Goal: Information Seeking & Learning: Learn about a topic

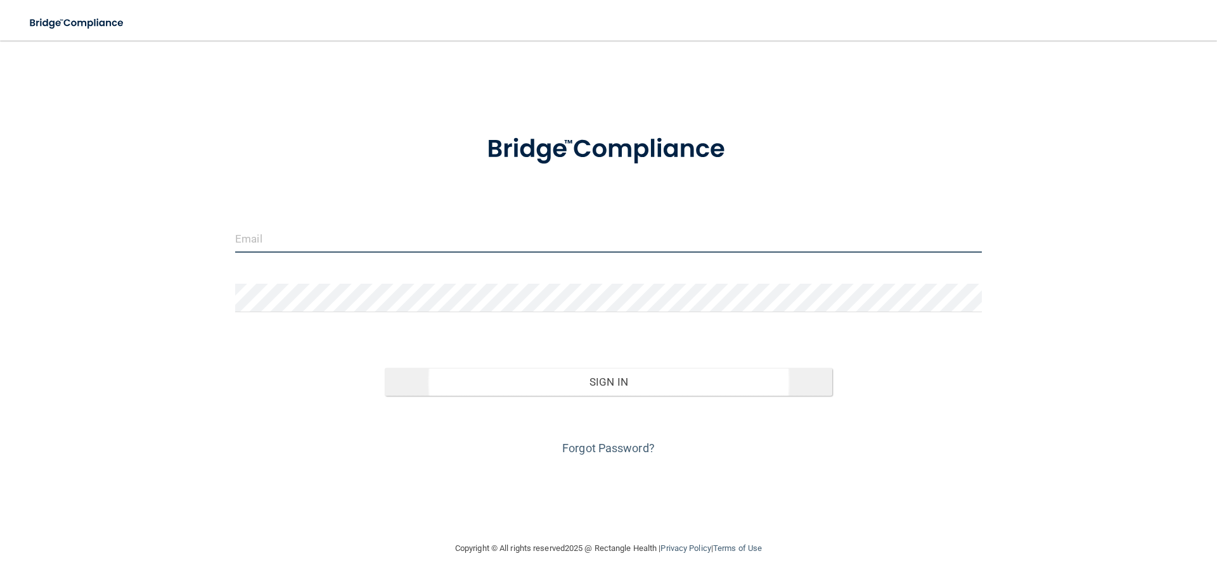
type input "[US_STATE][EMAIL_ADDRESS][DOMAIN_NAME]"
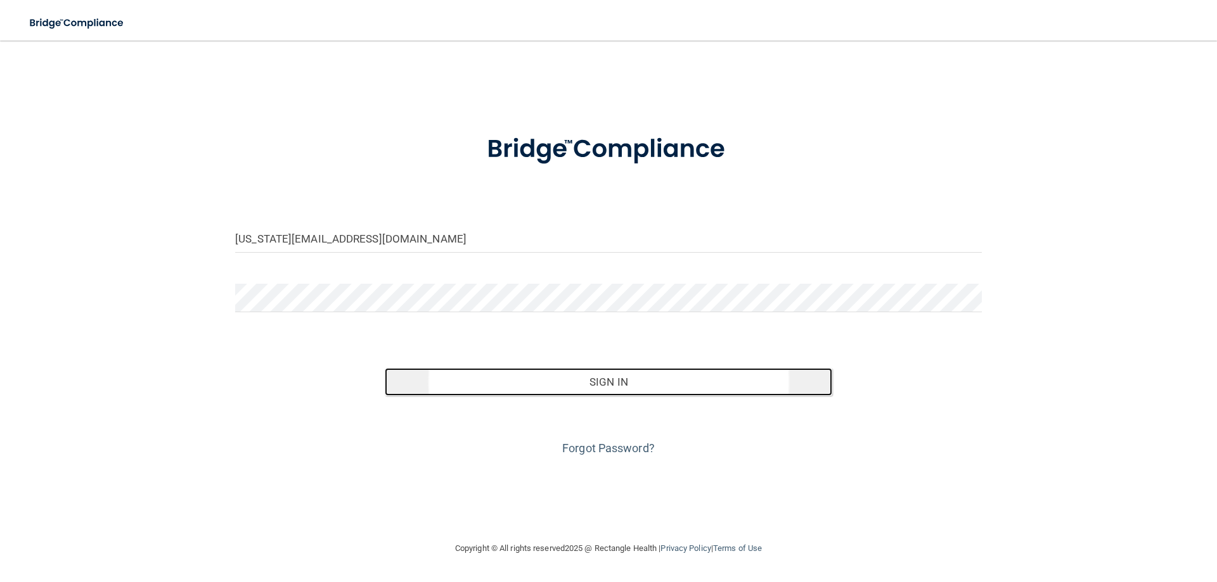
click at [506, 392] on button "Sign In" at bounding box center [609, 382] width 448 height 28
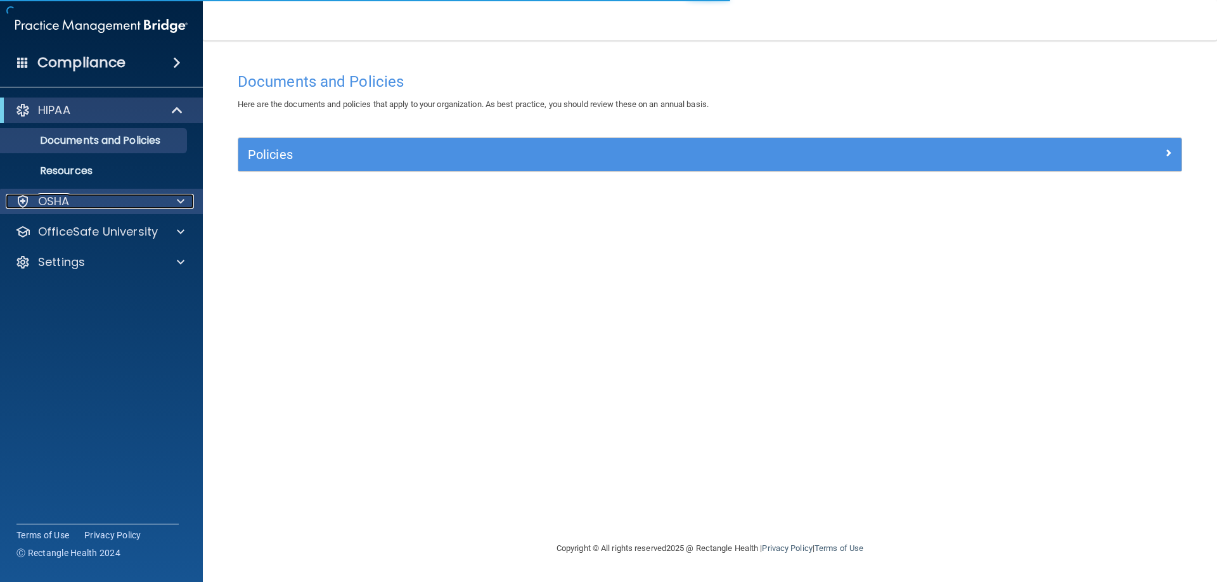
click at [89, 204] on div "OSHA" at bounding box center [84, 201] width 157 height 15
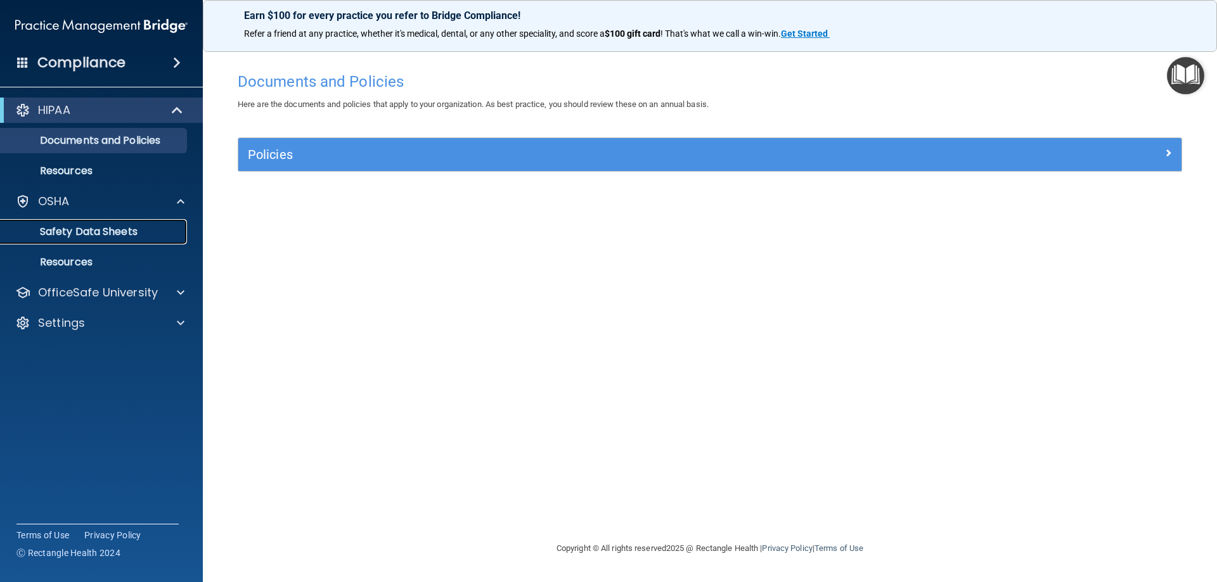
click at [139, 228] on p "Safety Data Sheets" at bounding box center [94, 232] width 173 height 13
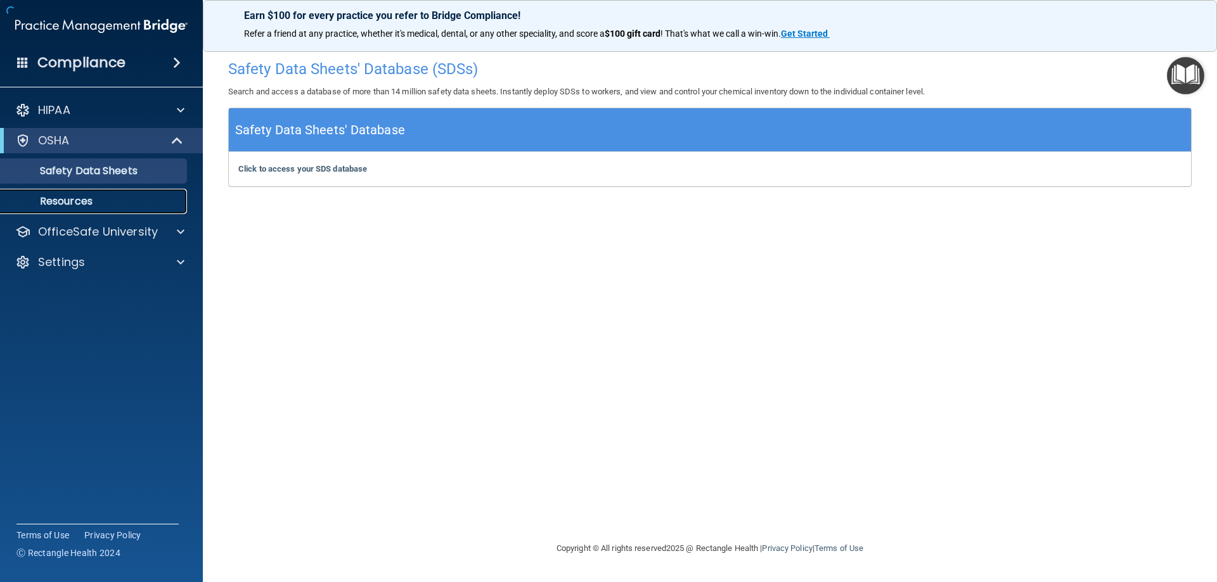
click at [138, 202] on p "Resources" at bounding box center [94, 201] width 173 height 13
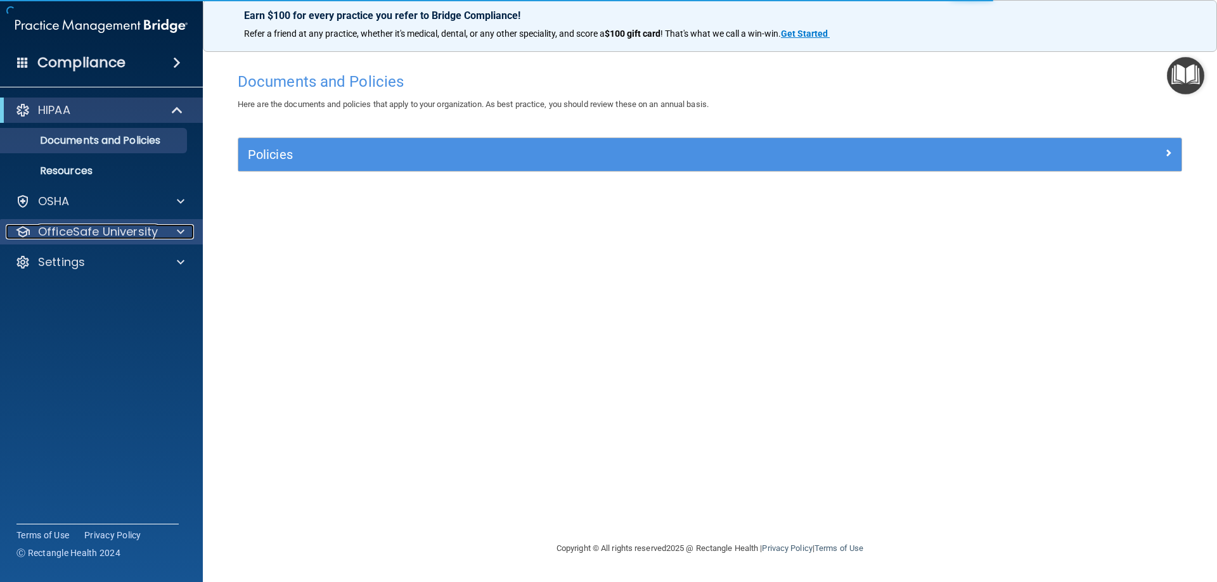
click at [101, 233] on p "OfficeSafe University" at bounding box center [98, 231] width 120 height 15
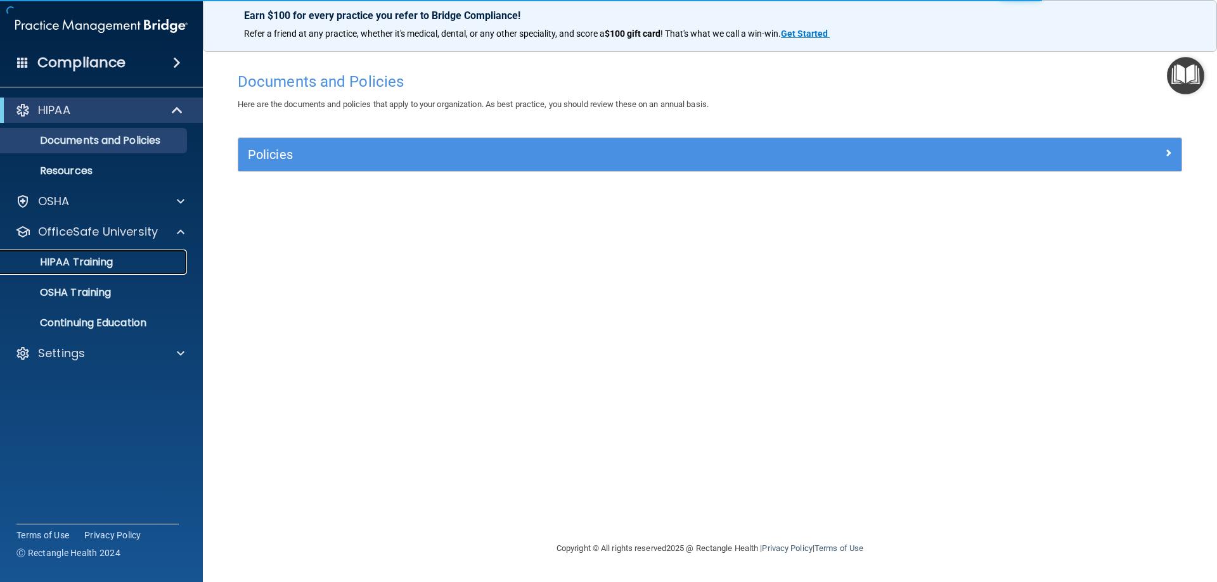
click at [95, 259] on p "HIPAA Training" at bounding box center [60, 262] width 105 height 13
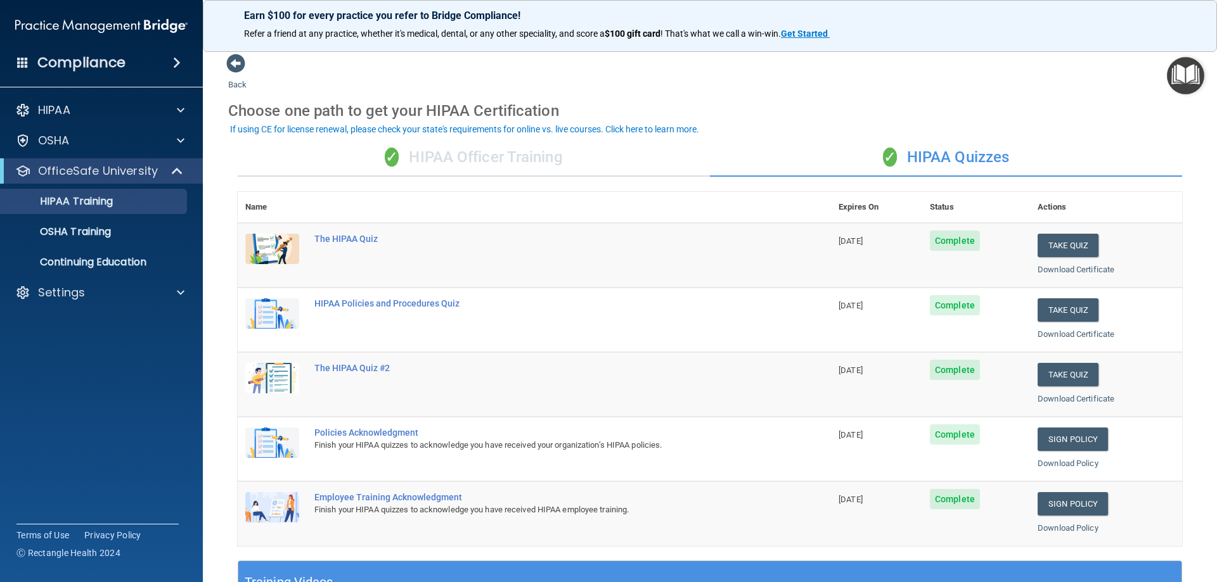
click at [534, 159] on div "✓ HIPAA Officer Training" at bounding box center [474, 158] width 472 height 38
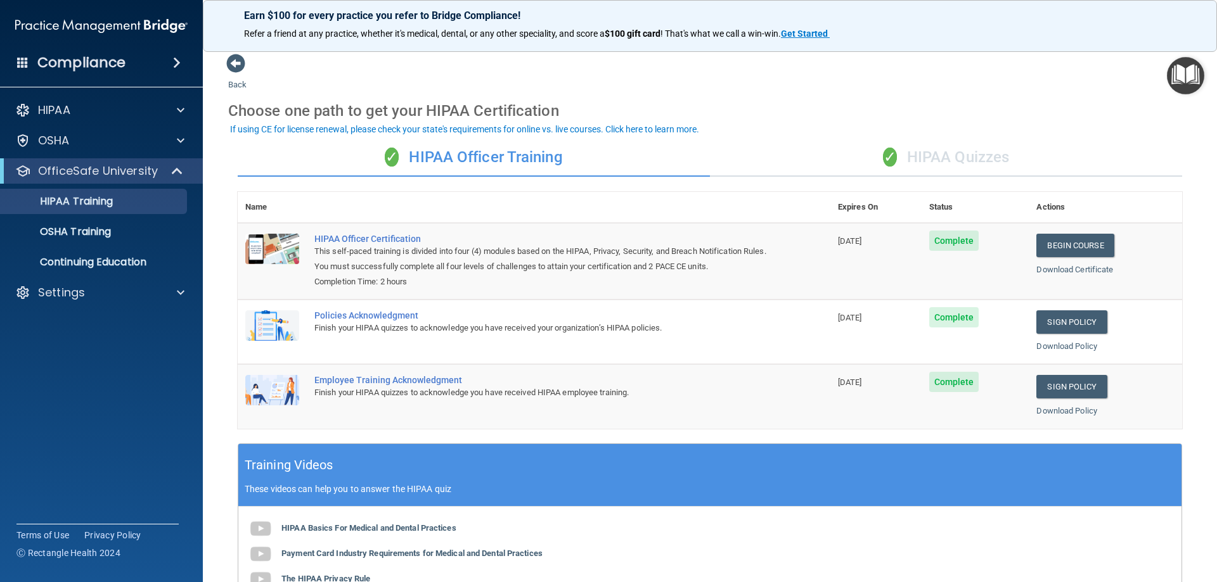
click at [888, 143] on div "✓ HIPAA Quizzes" at bounding box center [946, 158] width 472 height 38
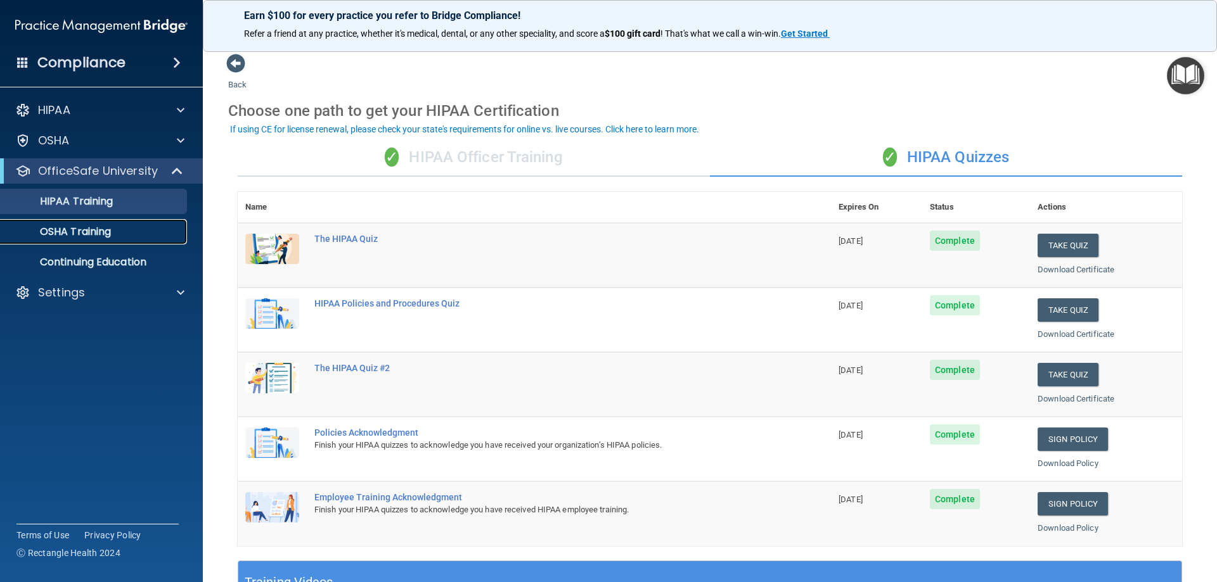
click at [106, 240] on link "OSHA Training" at bounding box center [87, 231] width 200 height 25
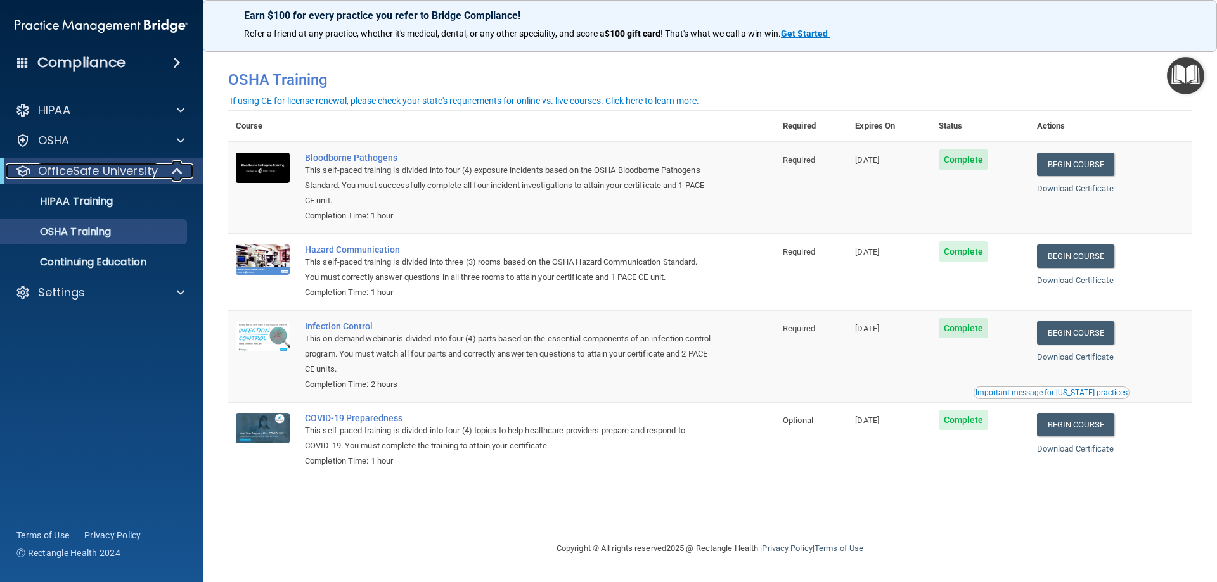
click at [41, 173] on p "OfficeSafe University" at bounding box center [98, 171] width 120 height 15
